Goal: Information Seeking & Learning: Learn about a topic

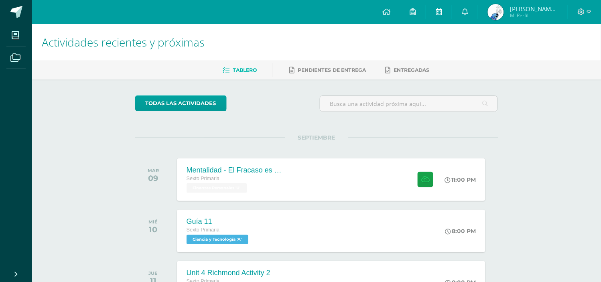
click at [438, 11] on icon at bounding box center [439, 11] width 6 height 7
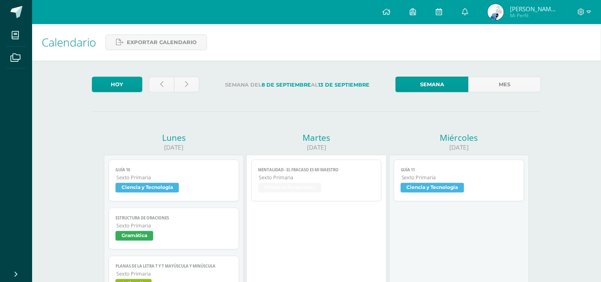
click at [316, 165] on link "Mentalidad - El Fracaso es mi Maestro Sexto Primaria Finanzas Personales" at bounding box center [317, 181] width 130 height 42
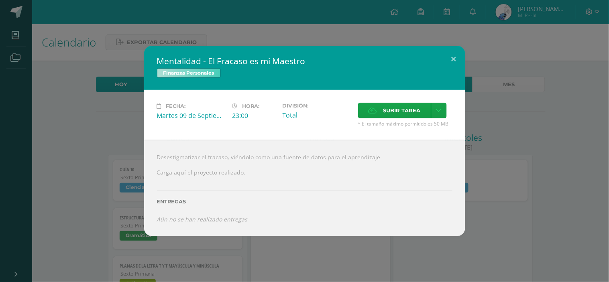
click at [527, 118] on div "Mentalidad - El Fracaso es mi Maestro Finanzas Personales Fecha: [DATE] Hora: 2…" at bounding box center [304, 141] width 602 height 191
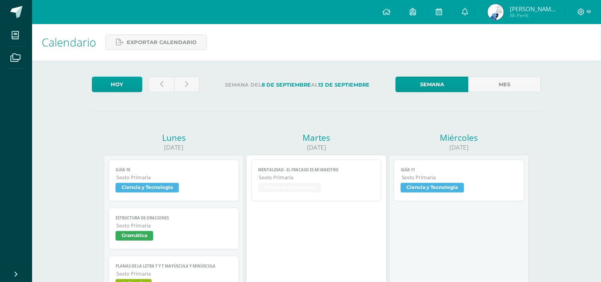
click at [326, 169] on span "Mentalidad - El Fracaso es mi Maestro" at bounding box center [316, 169] width 117 height 5
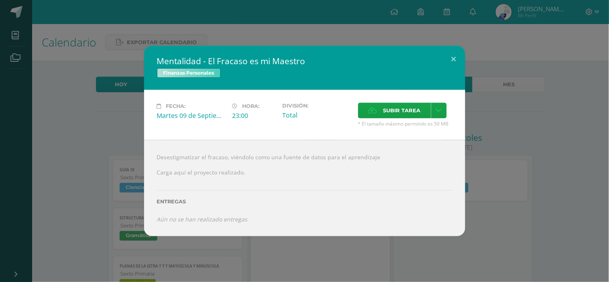
click at [188, 74] on span "Finanzas Personales" at bounding box center [189, 73] width 64 height 10
click at [202, 58] on h2 "Mentalidad - El Fracaso es mi Maestro" at bounding box center [304, 60] width 295 height 11
click at [527, 111] on div "Mentalidad - El Fracaso es mi Maestro Finanzas Personales Fecha: [DATE] Hora: 2…" at bounding box center [304, 141] width 602 height 191
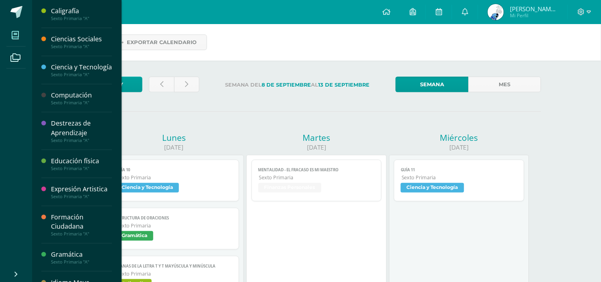
click at [13, 33] on icon at bounding box center [15, 35] width 7 height 8
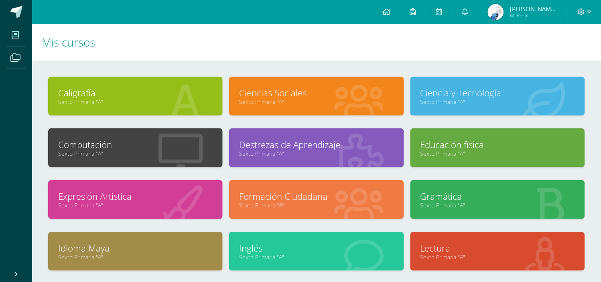
click at [343, 37] on h1 "Mis cursos" at bounding box center [317, 42] width 550 height 37
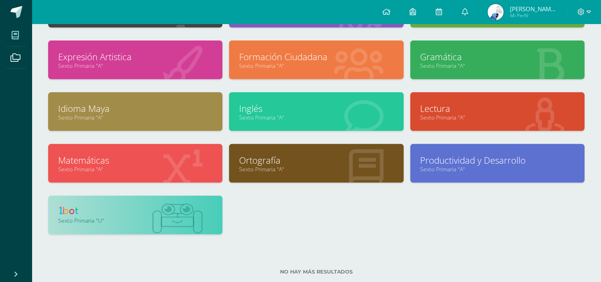
scroll to position [144, 0]
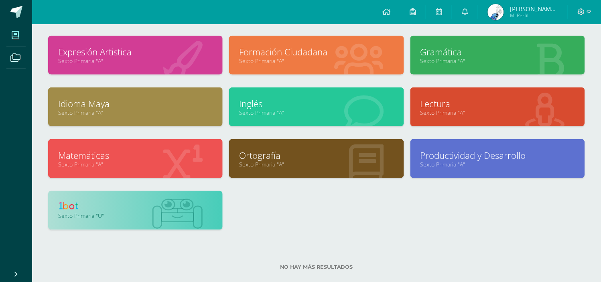
click at [136, 201] on link at bounding box center [135, 207] width 154 height 12
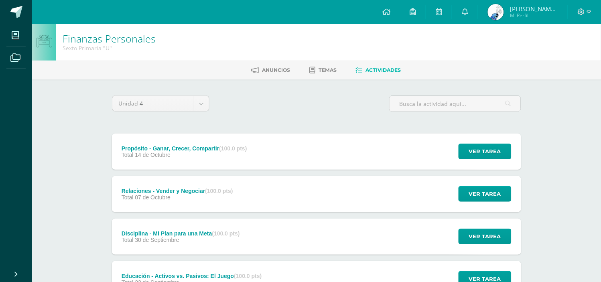
scroll to position [153, 0]
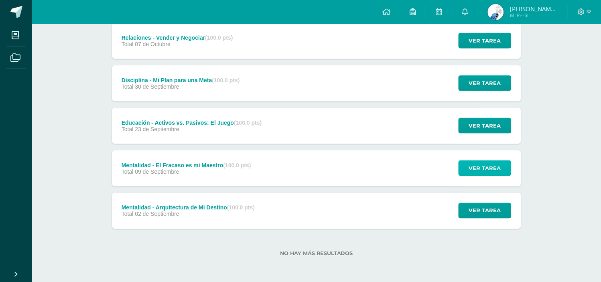
click at [486, 169] on span "Ver tarea" at bounding box center [485, 168] width 32 height 15
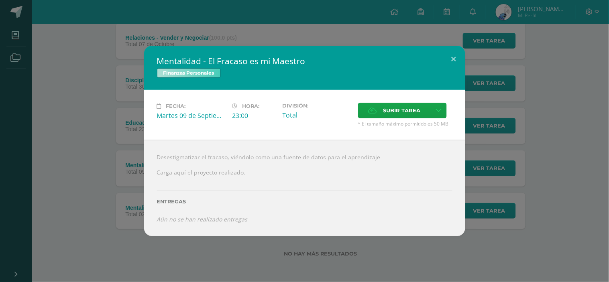
click at [526, 89] on div "Mentalidad - El Fracaso es mi Maestro Finanzas Personales Fecha: Martes 09 de S…" at bounding box center [304, 141] width 602 height 191
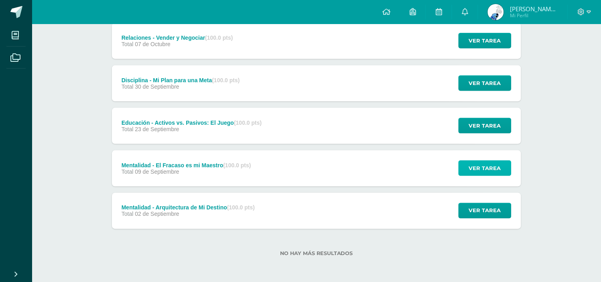
scroll to position [0, 0]
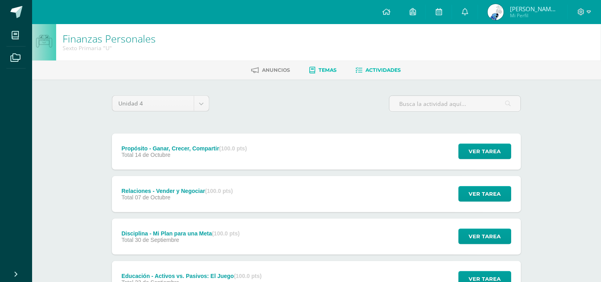
click at [322, 69] on span "Temas" at bounding box center [328, 70] width 18 height 6
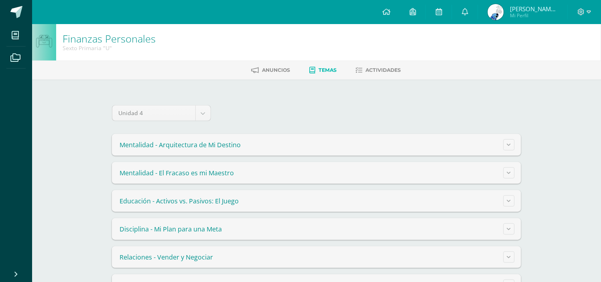
scroll to position [27, 0]
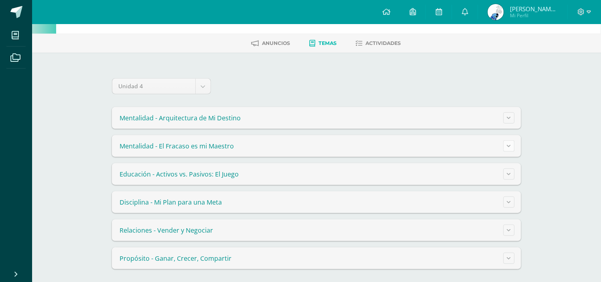
click at [511, 144] on button at bounding box center [509, 145] width 11 height 11
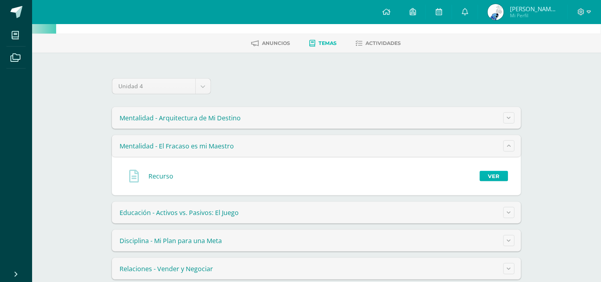
click at [493, 174] on link "Ver" at bounding box center [494, 176] width 28 height 10
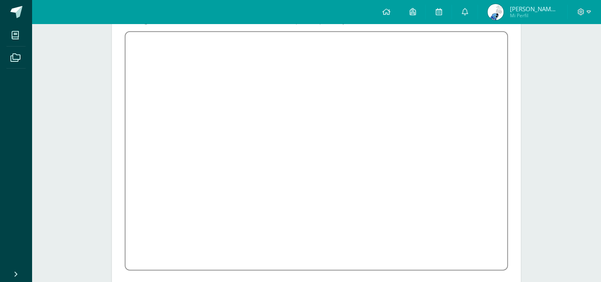
scroll to position [117, 0]
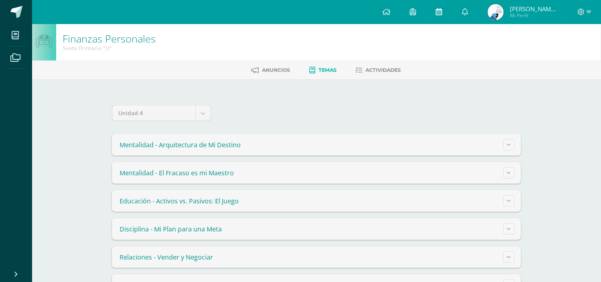
click at [440, 11] on icon at bounding box center [439, 11] width 6 height 7
